Goal: Register for event/course

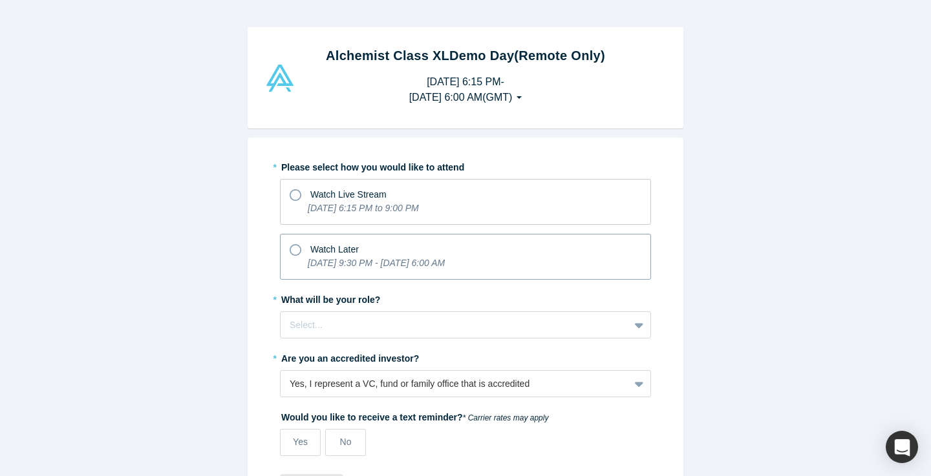
click at [388, 257] on p "[DATE] 9:30 PM - [DATE] 6:00 AM" at bounding box center [376, 264] width 137 height 14
click at [0, 0] on input "Watch Later [DATE] 9:30 PM - [DATE] 6:00 AM" at bounding box center [0, 0] width 0 height 0
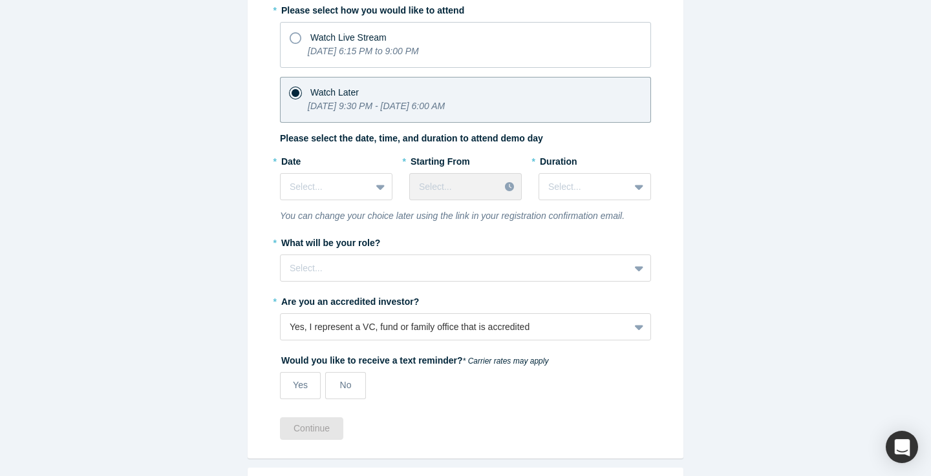
scroll to position [187, 0]
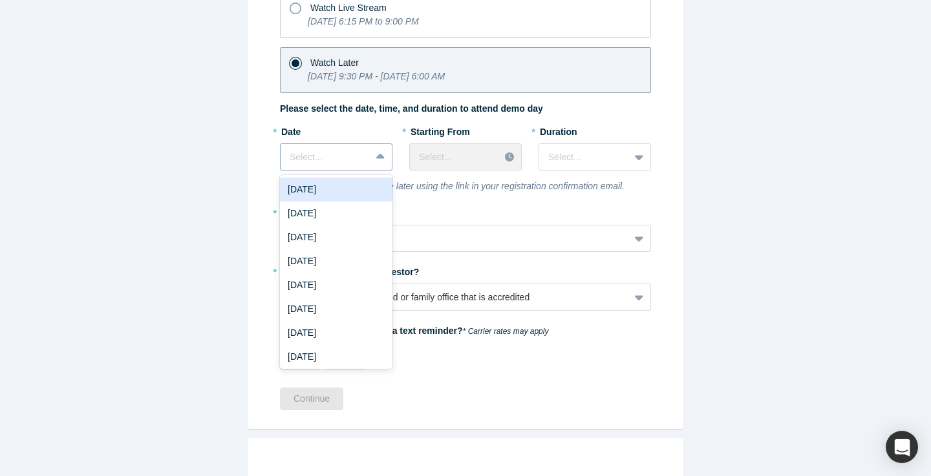
click at [326, 167] on div "Select..." at bounding box center [326, 157] width 90 height 21
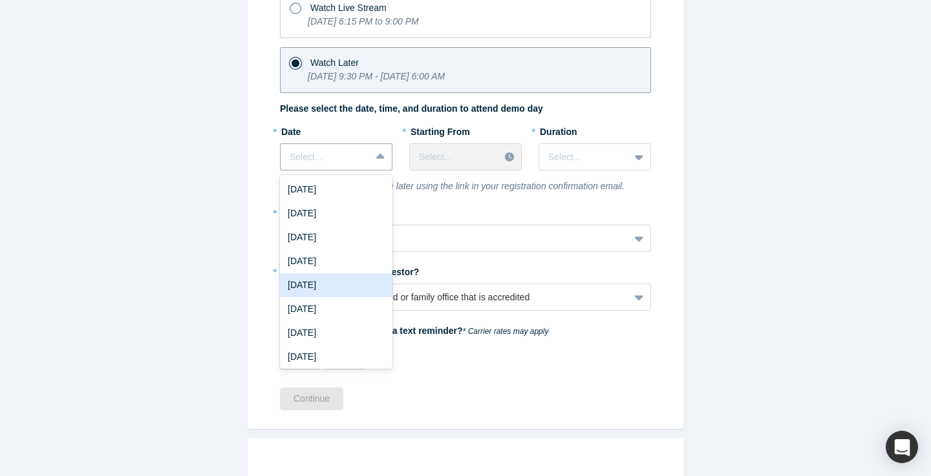
click at [345, 281] on div "[DATE]" at bounding box center [336, 285] width 112 height 24
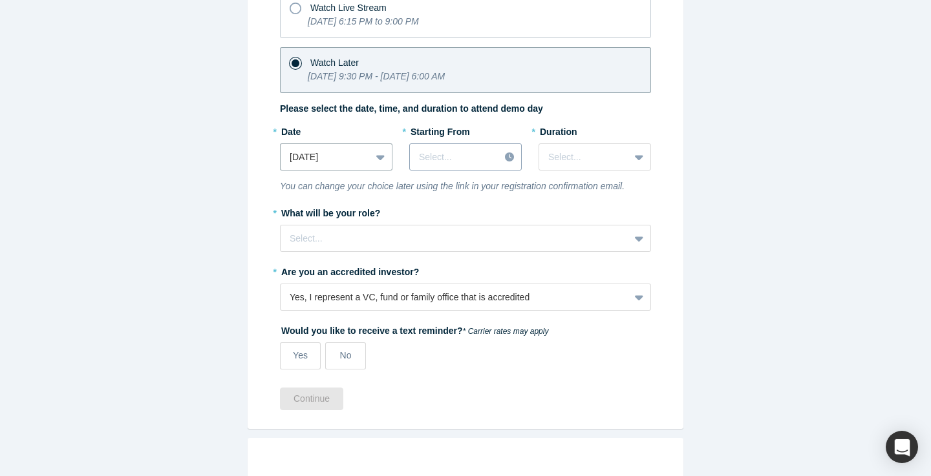
click at [484, 158] on div at bounding box center [454, 157] width 71 height 16
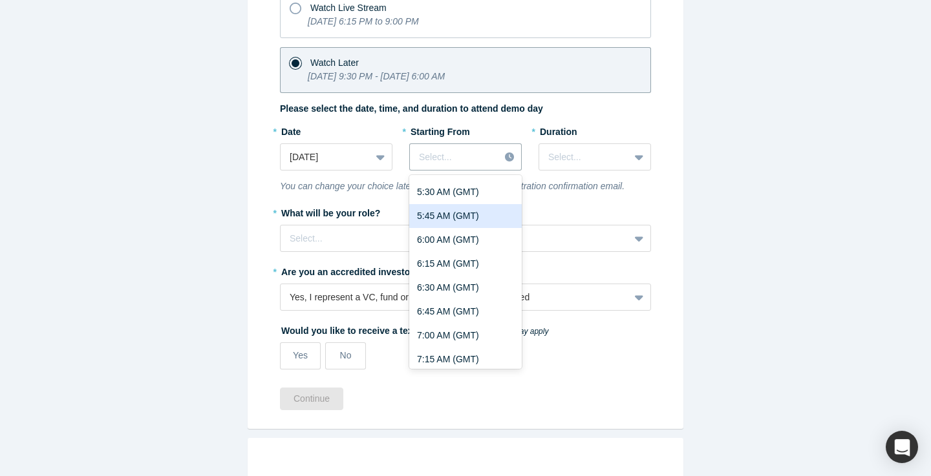
scroll to position [0, 0]
click at [484, 215] on div "12:00 AM (GMT)" at bounding box center [465, 214] width 112 height 24
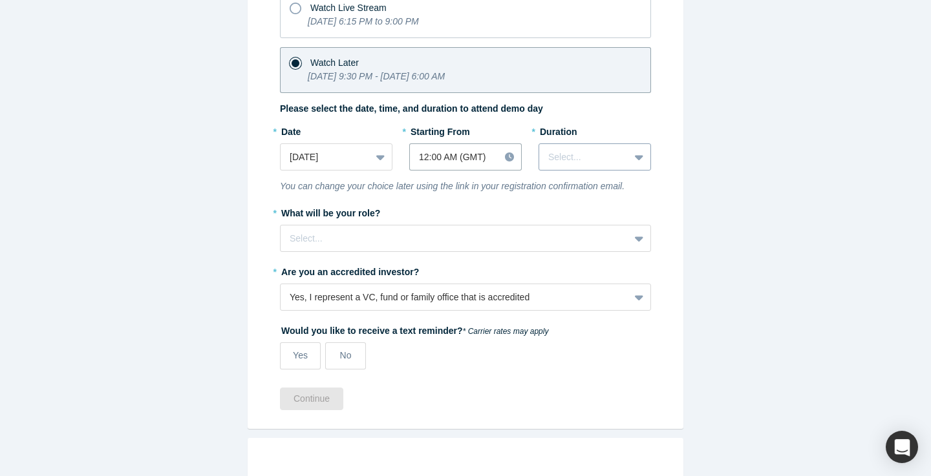
click at [563, 162] on div at bounding box center [584, 157] width 72 height 16
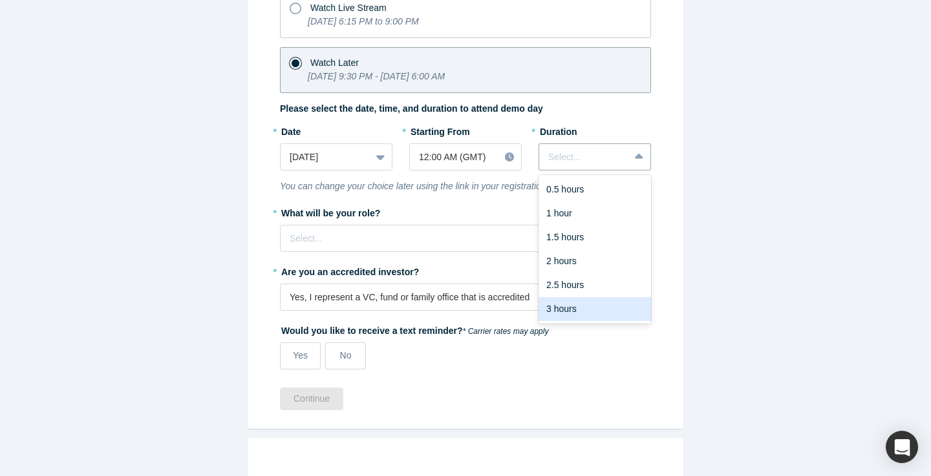
click at [579, 301] on div "3 hours" at bounding box center [594, 309] width 112 height 24
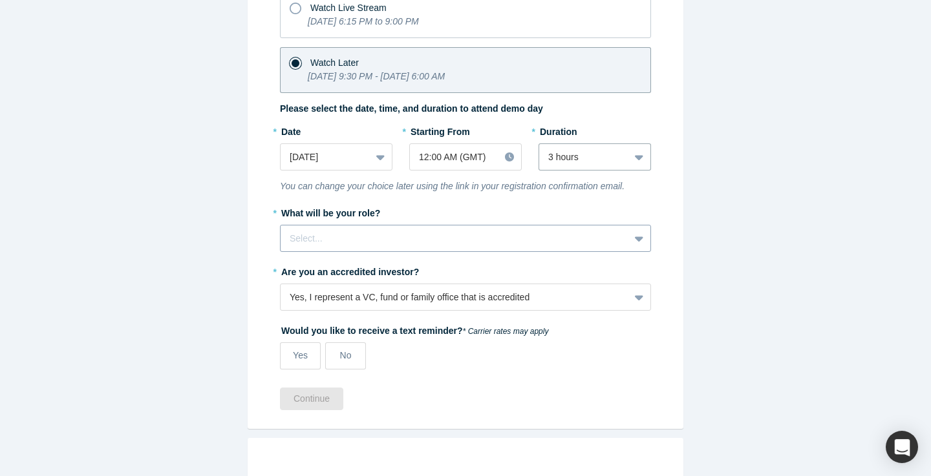
click at [432, 240] on div at bounding box center [455, 239] width 330 height 16
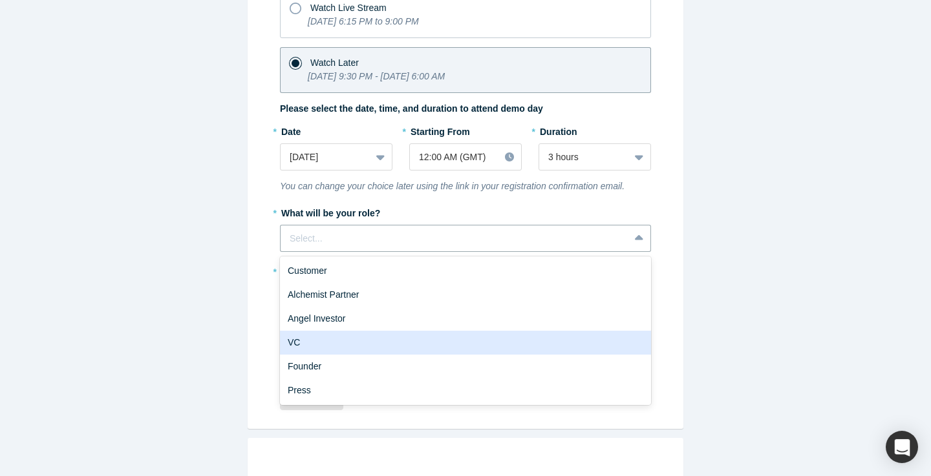
click at [436, 333] on div "VC" at bounding box center [465, 343] width 371 height 24
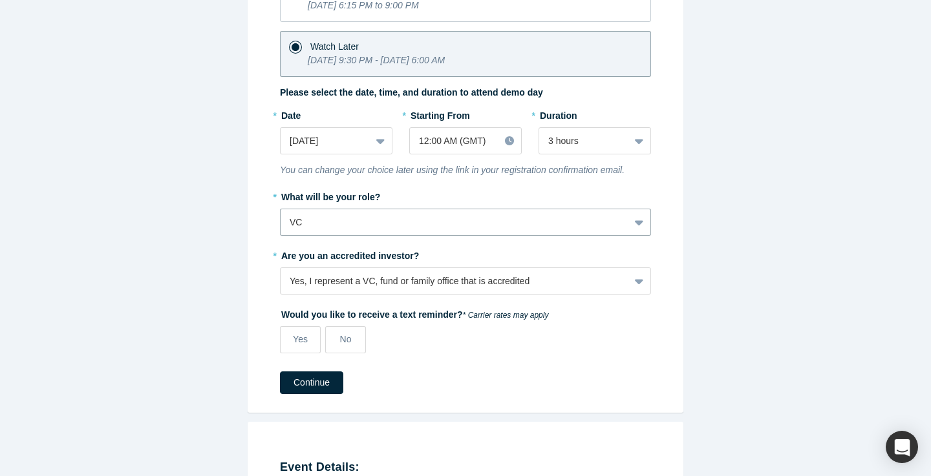
scroll to position [207, 0]
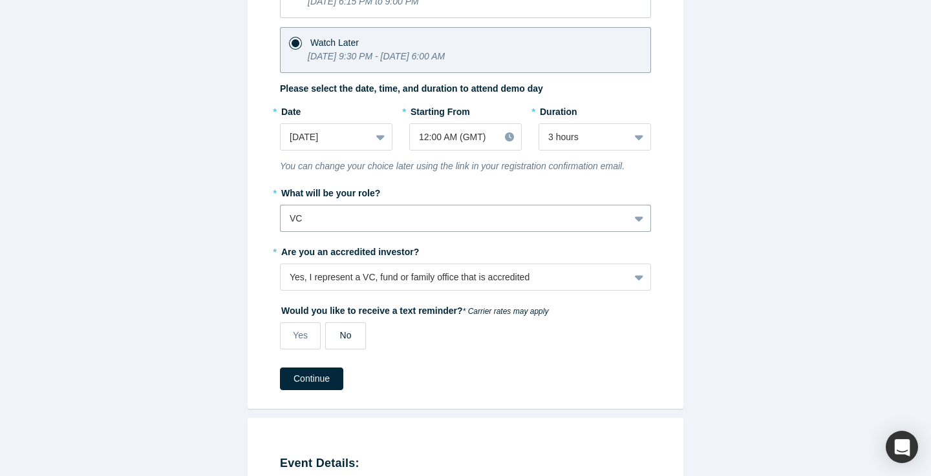
click at [353, 341] on label "No" at bounding box center [345, 336] width 41 height 27
click at [0, 0] on input "No" at bounding box center [0, 0] width 0 height 0
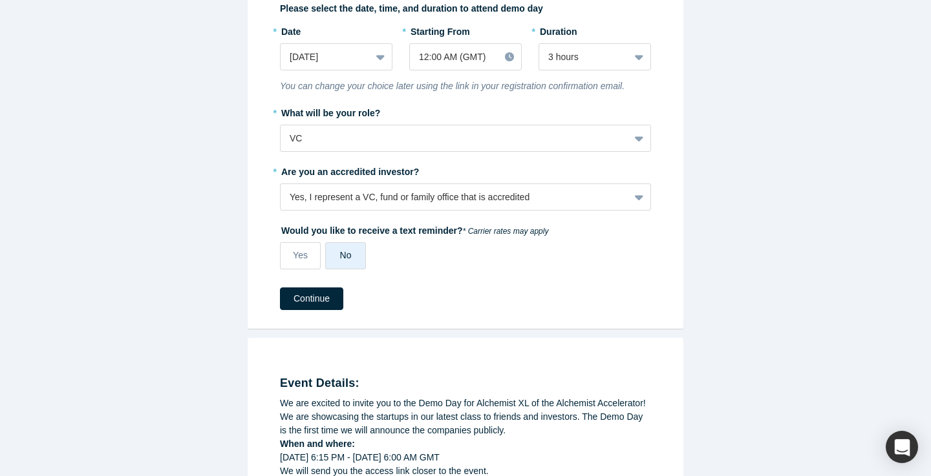
scroll to position [359, 0]
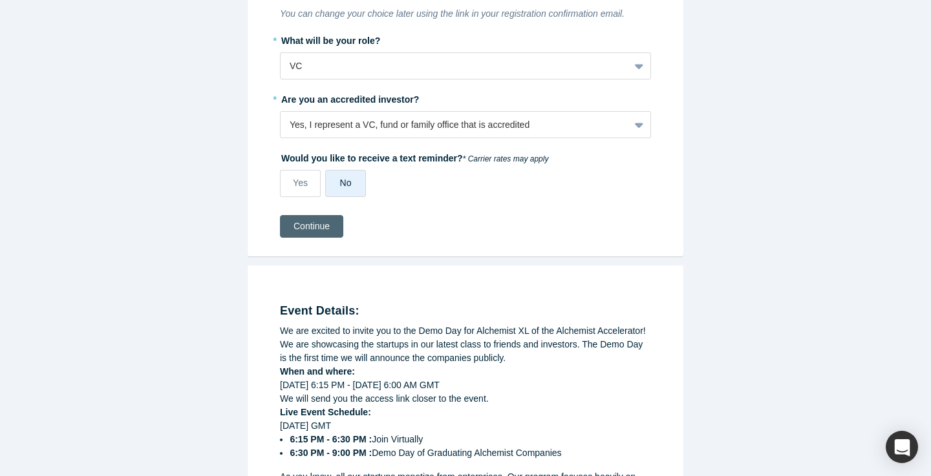
click at [311, 223] on button "Continue" at bounding box center [311, 226] width 63 height 23
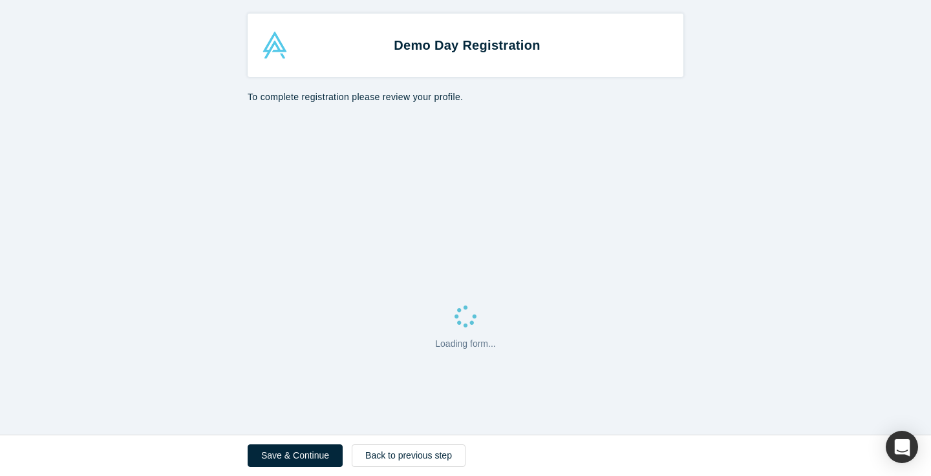
select select "US"
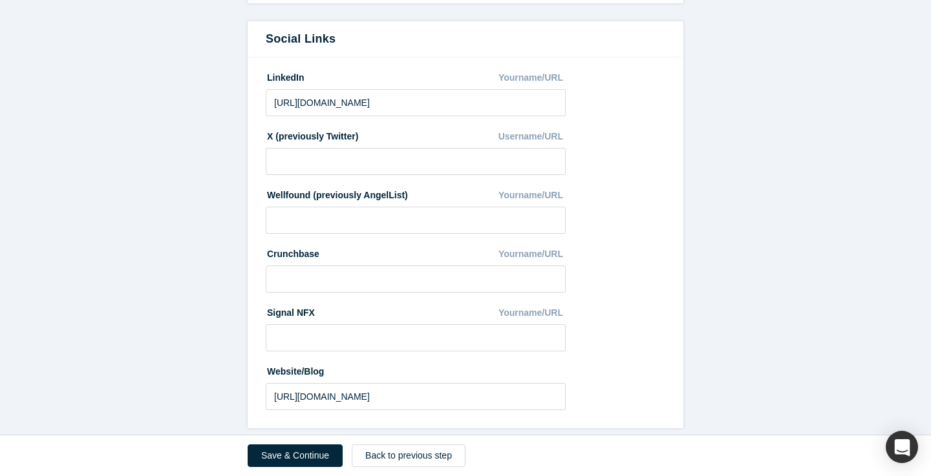
scroll to position [703, 0]
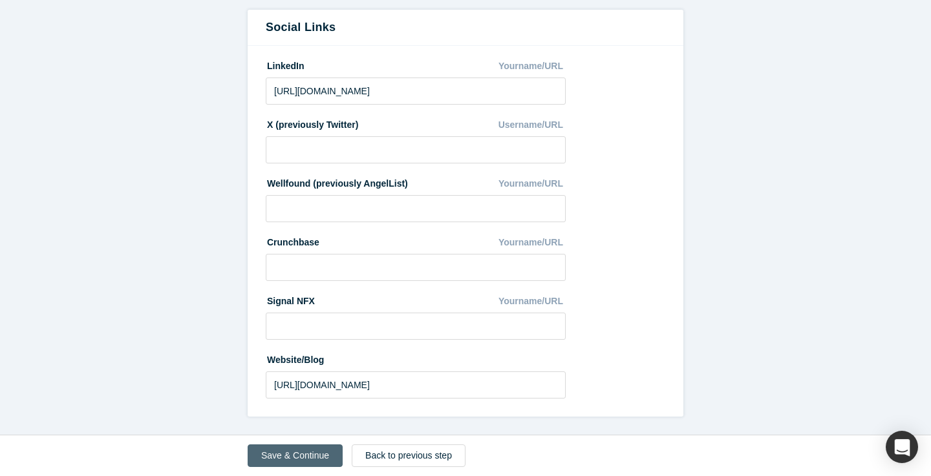
click at [292, 455] on button "Save & Continue" at bounding box center [295, 456] width 95 height 23
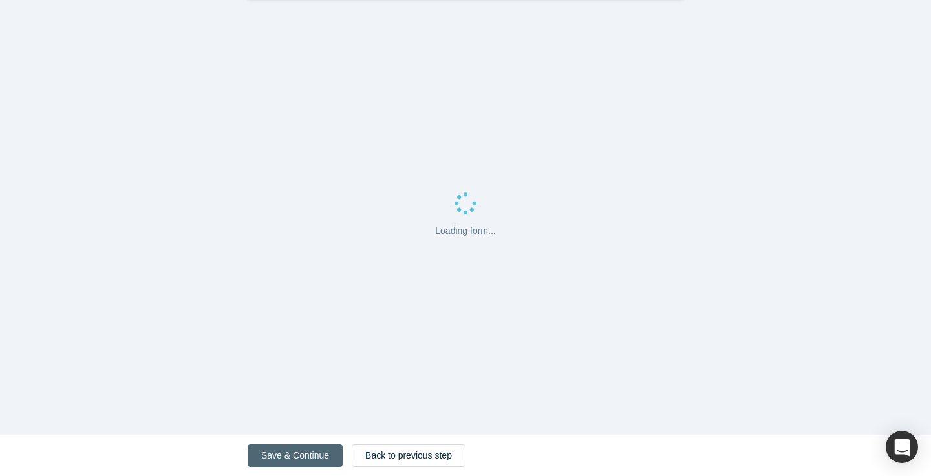
scroll to position [0, 0]
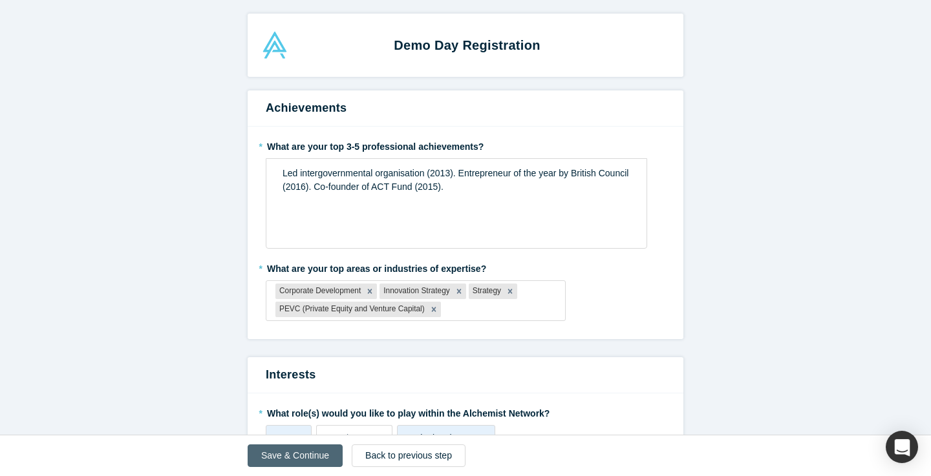
click at [292, 455] on button "Save & Continue" at bounding box center [295, 456] width 95 height 23
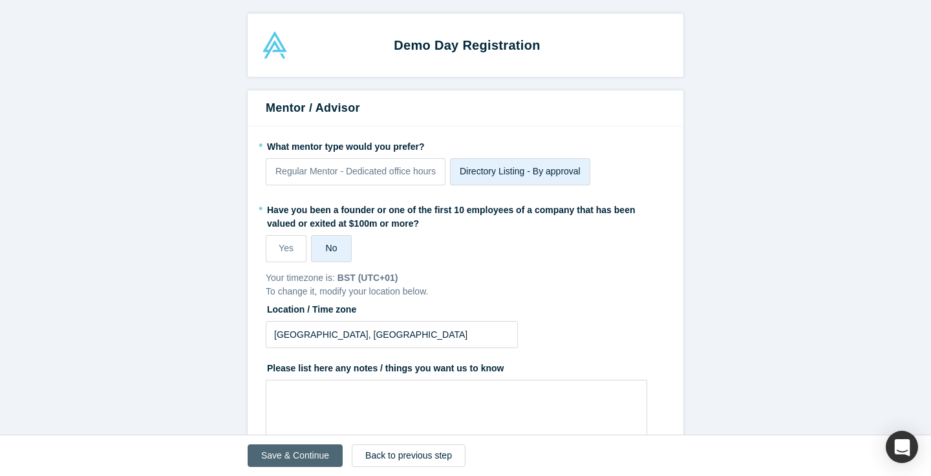
click at [292, 455] on button "Save & Continue" at bounding box center [295, 456] width 95 height 23
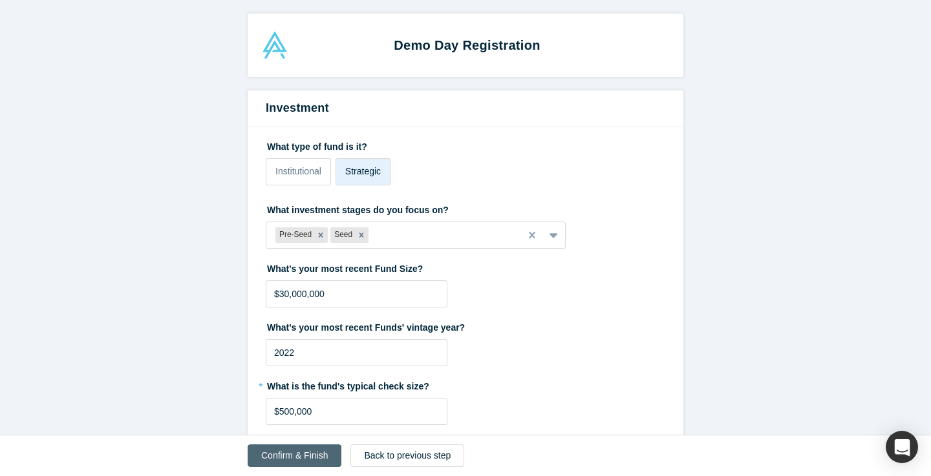
click at [292, 455] on button "Confirm & Finish" at bounding box center [295, 456] width 94 height 23
